Goal: Information Seeking & Learning: Learn about a topic

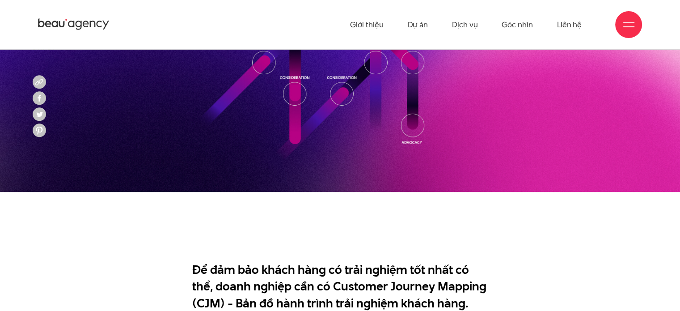
scroll to position [324, 0]
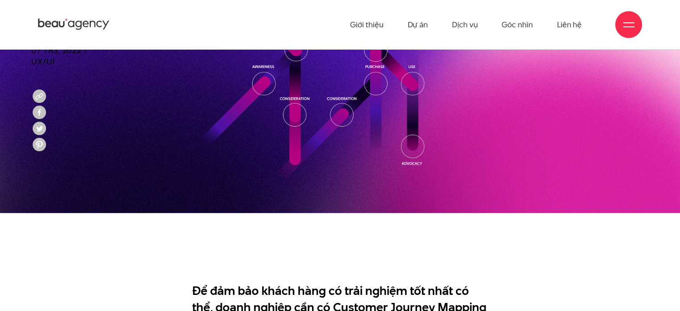
drag, startPoint x: 617, startPoint y: 0, endPoint x: 443, endPoint y: 165, distance: 239.1
click at [443, 165] on img at bounding box center [340, 98] width 680 height 230
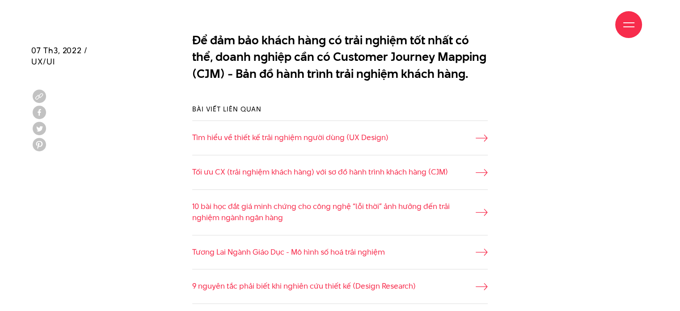
scroll to position [574, 0]
click at [471, 137] on link "Tìm hiểu về thiết kế trải nghiệm người dùng (UX Design)" at bounding box center [340, 138] width 296 height 12
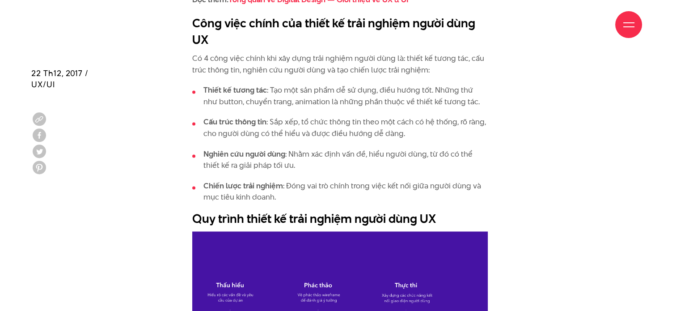
scroll to position [1289, 0]
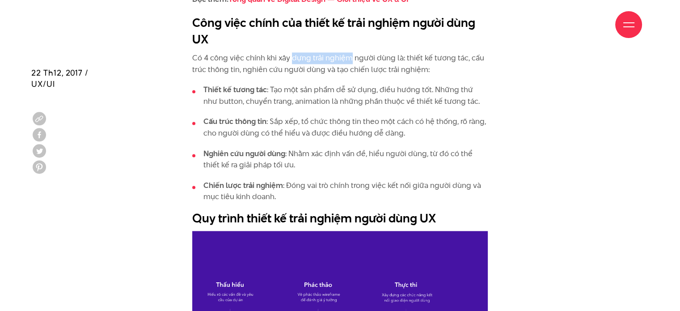
drag, startPoint x: 295, startPoint y: 51, endPoint x: 343, endPoint y: 56, distance: 49.0
click at [364, 57] on p "Có 4 công việc chính khi xây dựng trải nghiệm người dùng là: thiết kế tương tác…" at bounding box center [340, 63] width 296 height 23
click at [407, 59] on p "Có 4 công việc chính khi xây dựng trải nghiệm người dùng là: thiết kế tương tác…" at bounding box center [340, 63] width 296 height 23
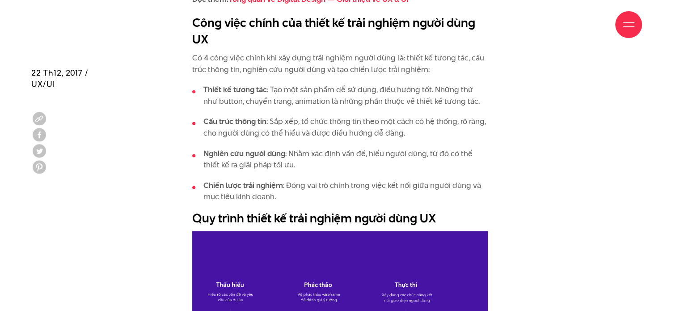
click at [392, 67] on p "Có 4 công việc chính khi xây dựng trải nghiệm người dùng là: thiết kế tương tác…" at bounding box center [340, 63] width 296 height 23
click at [356, 89] on li "Thiết kế tương tác : Tạo một sản phẩm dễ sử dụng, điều hướng tốt. Những thứ như…" at bounding box center [340, 95] width 296 height 23
click at [327, 121] on li "Cấu trúc thông tin : Sắp xếp, tổ chức thông tin theo một cách có hệ thống, rõ r…" at bounding box center [340, 127] width 296 height 23
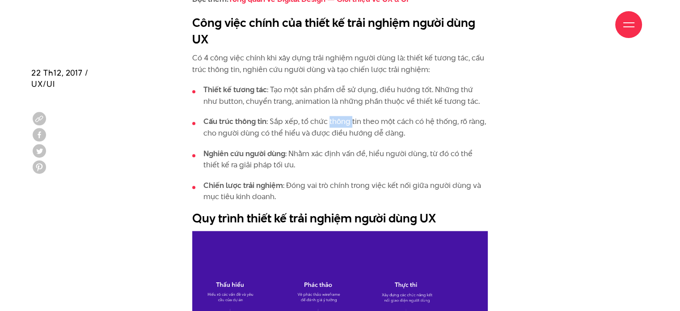
click at [327, 121] on li "Cấu trúc thông tin : Sắp xếp, tổ chức thông tin theo một cách có hệ thống, rõ r…" at bounding box center [340, 127] width 296 height 23
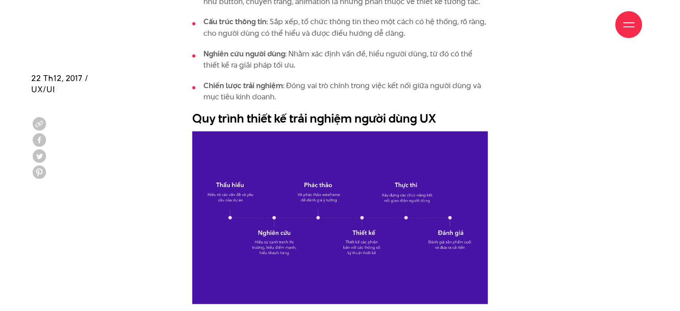
scroll to position [1426, 0]
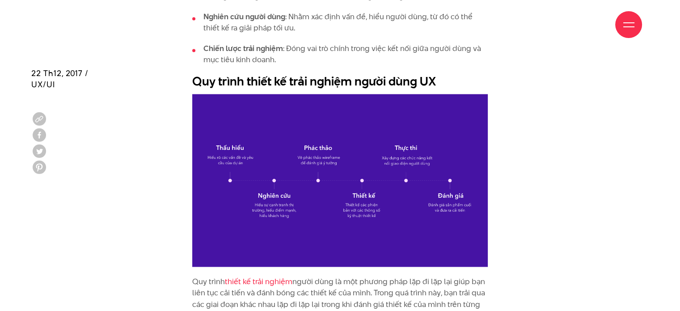
click at [336, 81] on h2 "Quy trình thiết kế trải nghiệm người dùng UX" at bounding box center [340, 81] width 296 height 17
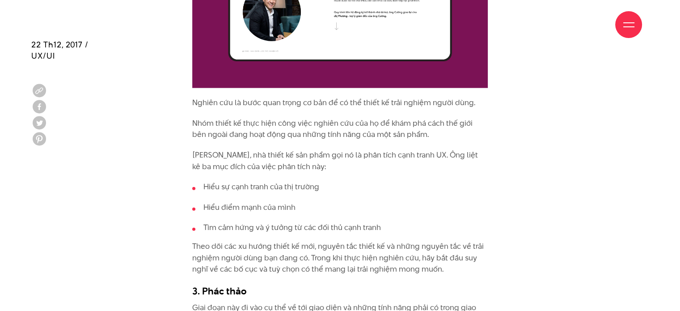
scroll to position [2093, 0]
